Goal: Transaction & Acquisition: Purchase product/service

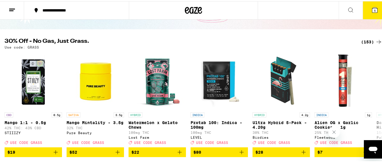
scroll to position [57, 0]
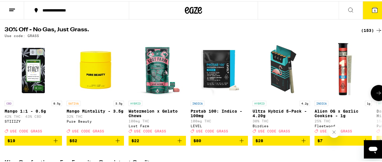
click at [376, 93] on icon at bounding box center [379, 91] width 7 height 7
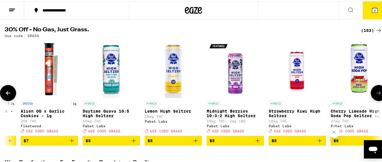
scroll to position [0, 310]
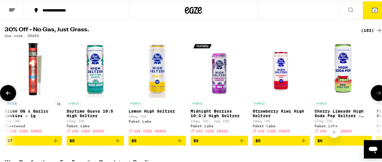
click at [376, 93] on icon at bounding box center [379, 91] width 7 height 7
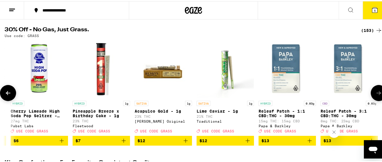
scroll to position [0, 620]
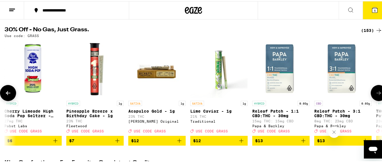
click at [376, 93] on icon at bounding box center [379, 91] width 7 height 7
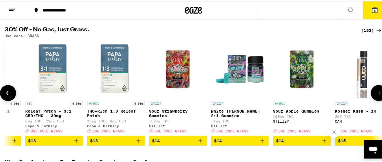
scroll to position [0, 931]
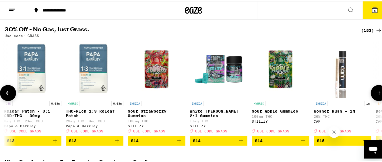
click at [376, 93] on icon at bounding box center [379, 91] width 7 height 7
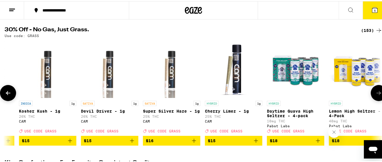
scroll to position [0, 1241]
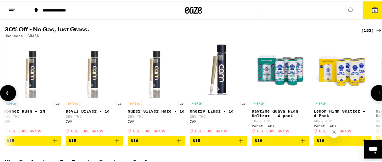
click at [376, 93] on icon at bounding box center [379, 91] width 7 height 7
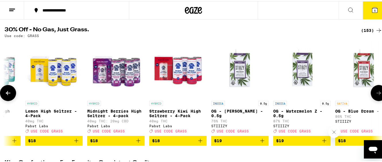
scroll to position [0, 1552]
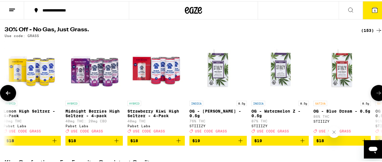
click at [376, 93] on icon at bounding box center [379, 91] width 7 height 7
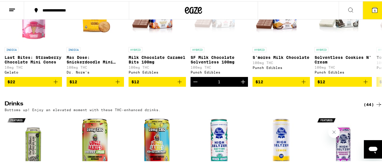
scroll to position [2000, 0]
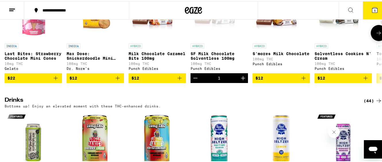
click at [376, 35] on icon at bounding box center [379, 31] width 7 height 7
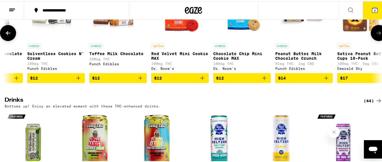
scroll to position [0, 310]
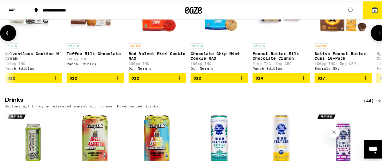
click at [376, 35] on icon at bounding box center [379, 31] width 7 height 7
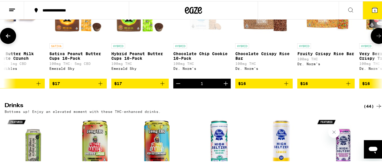
scroll to position [0, 620]
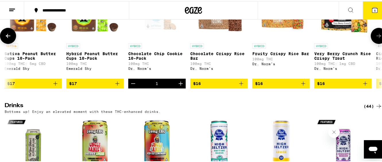
click at [372, 43] on button at bounding box center [379, 35] width 16 height 16
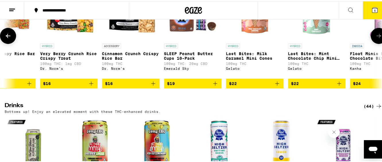
scroll to position [0, 931]
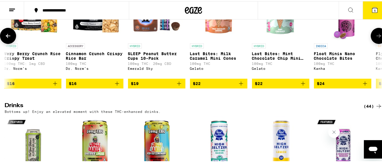
click at [9, 38] on icon at bounding box center [8, 34] width 7 height 7
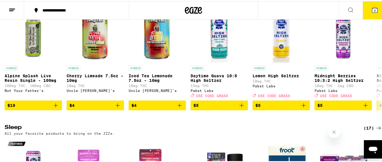
scroll to position [2131, 0]
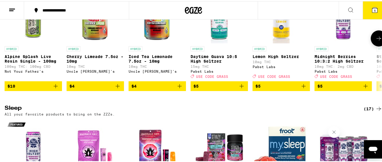
click at [376, 41] on icon at bounding box center [379, 37] width 7 height 7
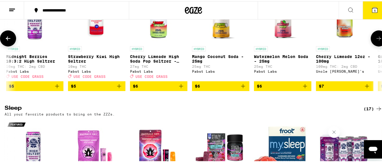
scroll to position [0, 310]
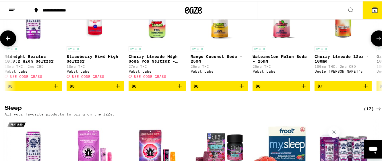
click at [376, 41] on icon at bounding box center [379, 37] width 7 height 7
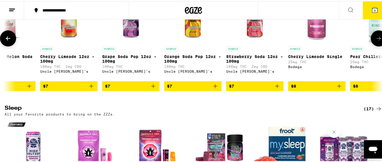
scroll to position [0, 620]
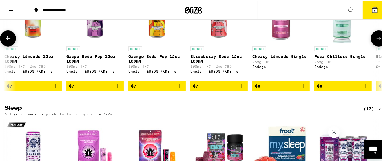
click at [376, 41] on icon at bounding box center [379, 37] width 7 height 7
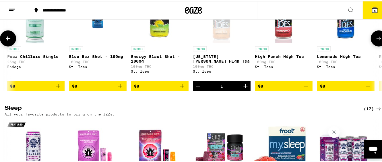
scroll to position [0, 931]
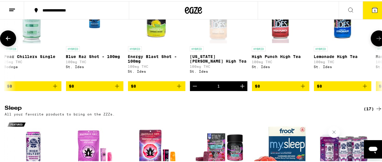
click at [376, 41] on icon at bounding box center [379, 37] width 7 height 7
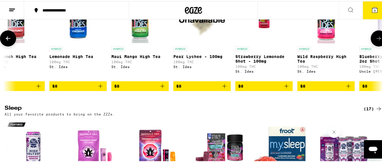
scroll to position [0, 1241]
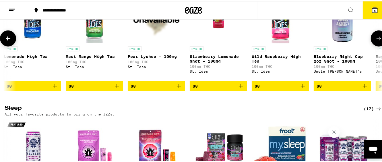
click at [376, 41] on icon at bounding box center [379, 37] width 7 height 7
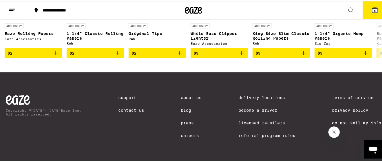
scroll to position [2694, 0]
click at [374, 8] on span "5" at bounding box center [375, 9] width 2 height 3
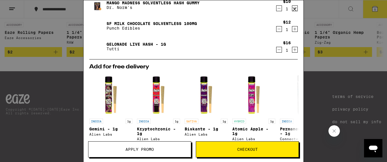
scroll to position [41, 0]
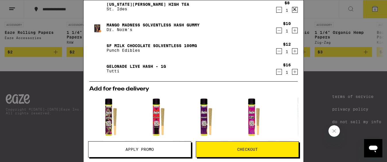
click at [293, 9] on icon at bounding box center [294, 9] width 9 height 9
